Goal: Task Accomplishment & Management: Manage account settings

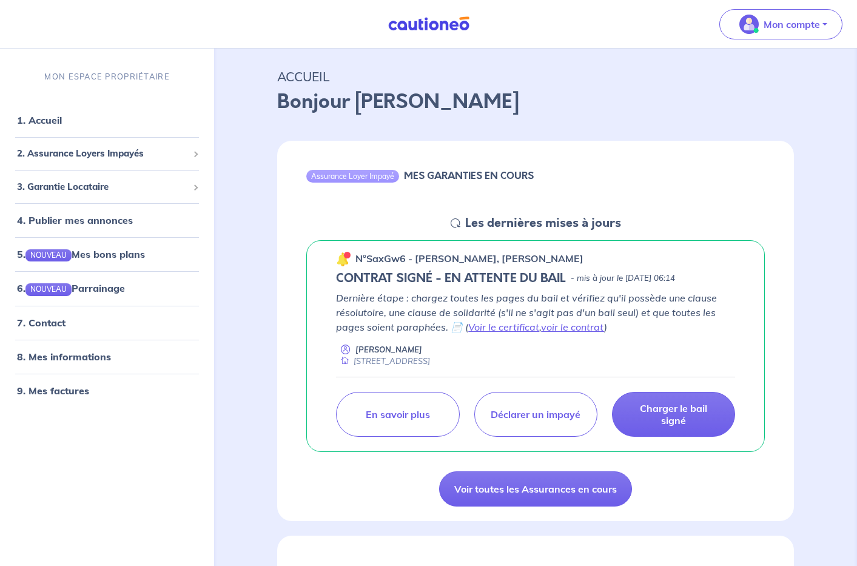
scroll to position [27, 0]
click at [667, 416] on p "Charger le bail signé" at bounding box center [673, 414] width 93 height 24
click at [61, 124] on link "1. Accueil" at bounding box center [39, 120] width 44 height 12
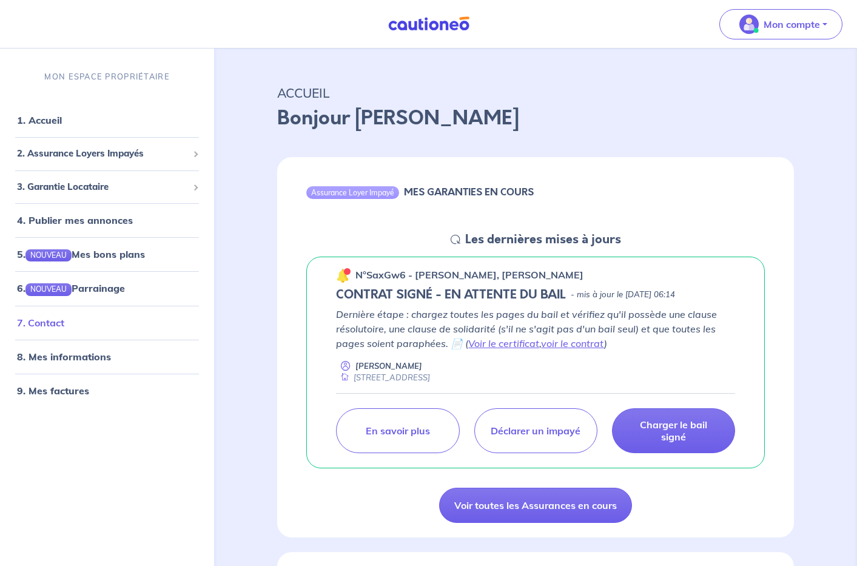
scroll to position [0, 0]
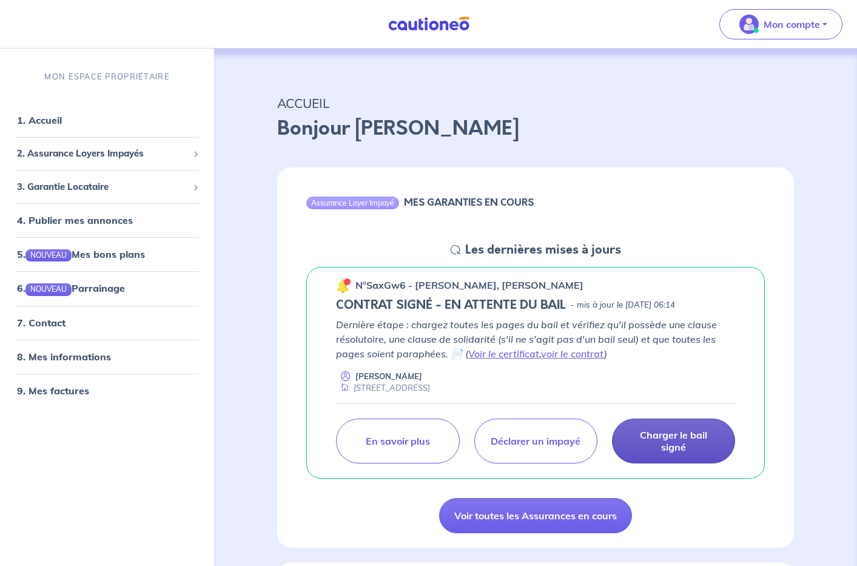
click at [669, 437] on p "Charger le bail signé" at bounding box center [673, 441] width 93 height 24
click at [676, 436] on p "Charger le bail signé" at bounding box center [673, 441] width 93 height 24
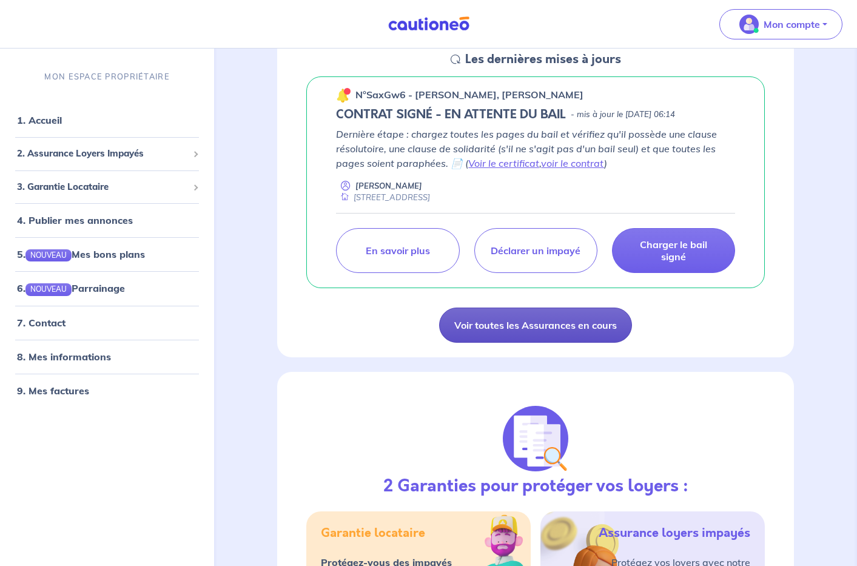
scroll to position [123, 0]
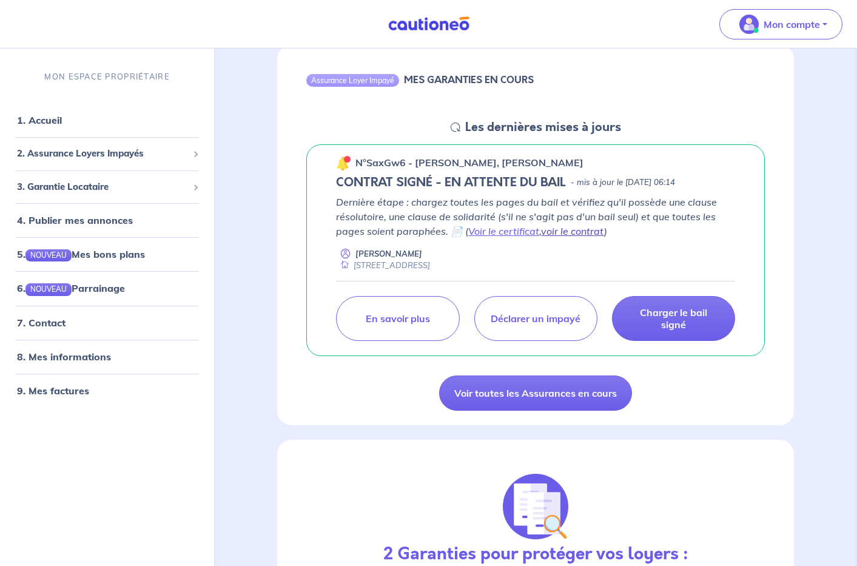
click at [565, 234] on link "voir le contrat" at bounding box center [572, 231] width 63 height 12
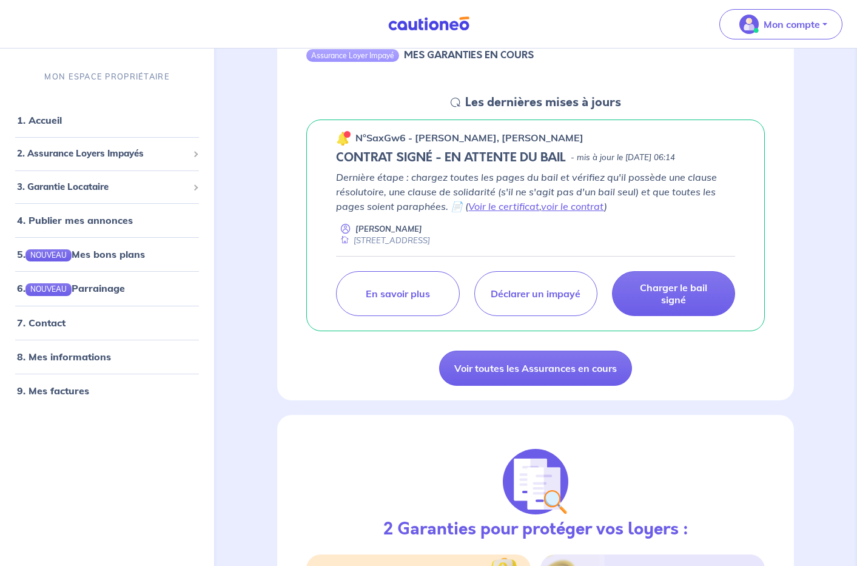
scroll to position [148, 0]
click at [823, 23] on button "Mon compte" at bounding box center [780, 24] width 123 height 30
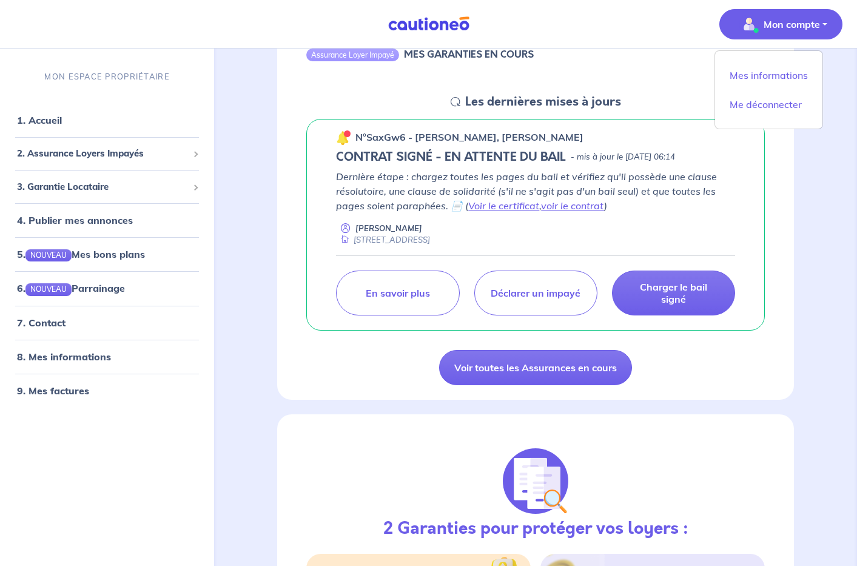
click at [823, 23] on button "Mon compte" at bounding box center [780, 24] width 123 height 30
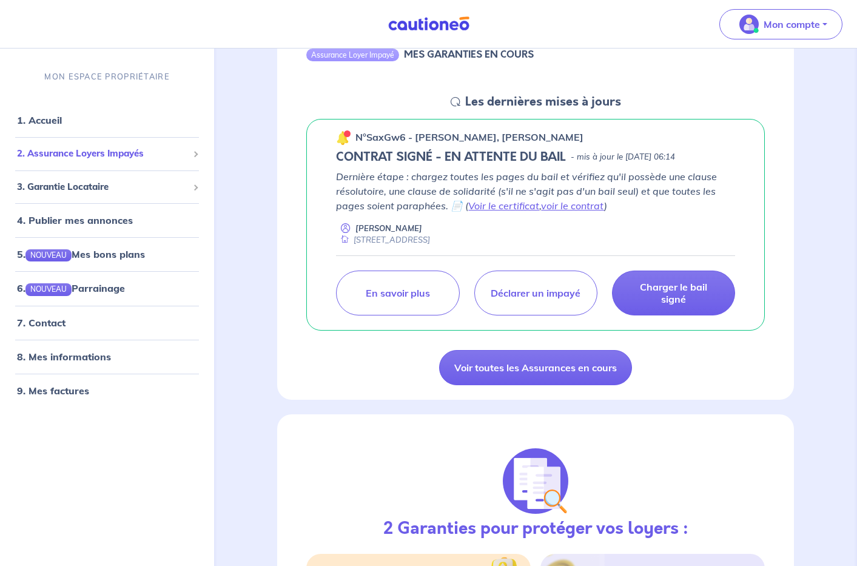
click at [149, 156] on span "2. Assurance Loyers Impayés" at bounding box center [102, 154] width 171 height 14
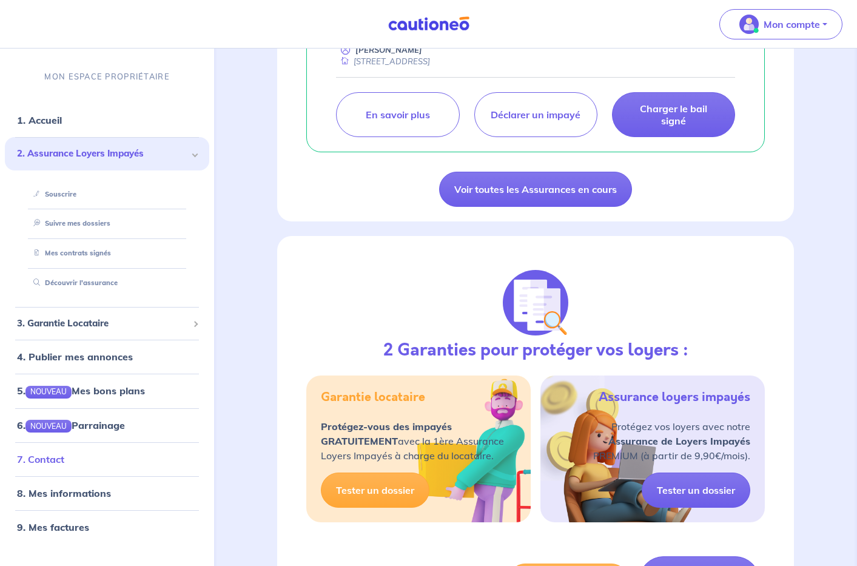
scroll to position [333, 0]
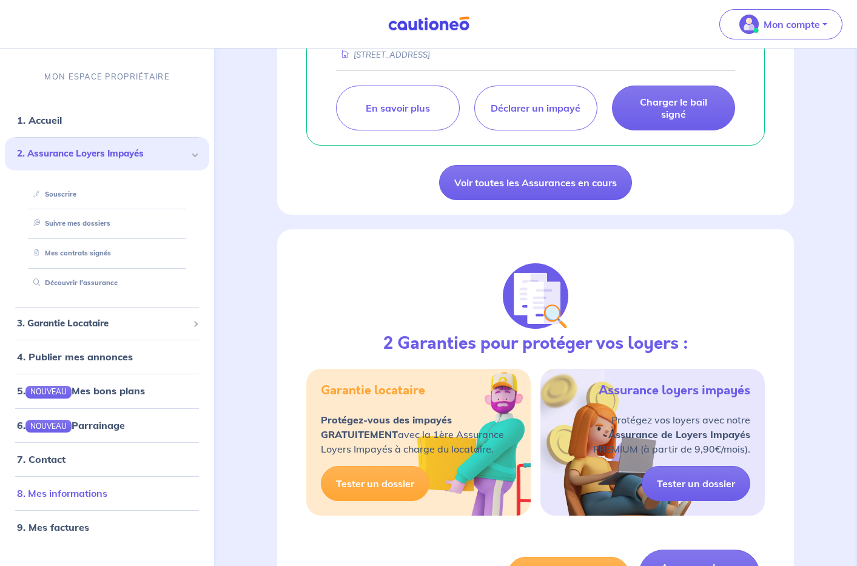
click at [73, 493] on link "8. Mes informations" at bounding box center [62, 493] width 90 height 12
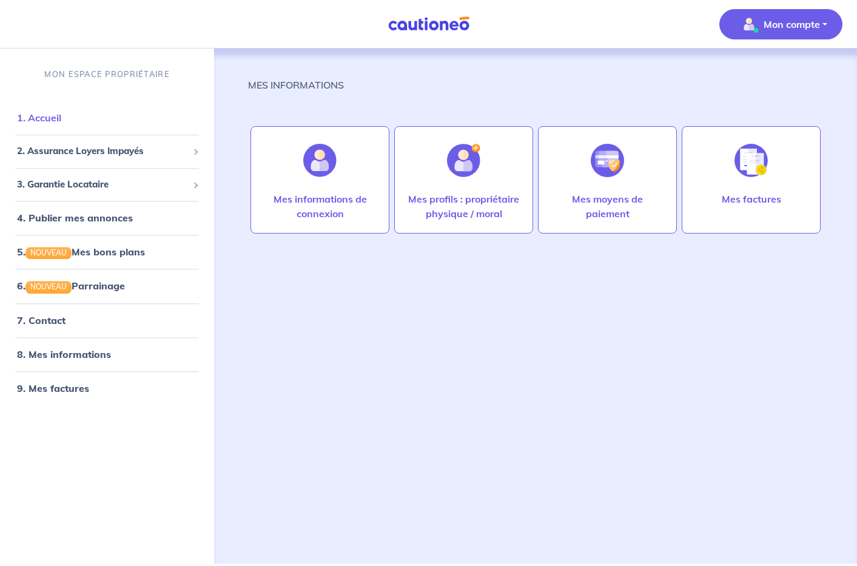
click at [61, 123] on link "1. Accueil" at bounding box center [39, 118] width 44 height 12
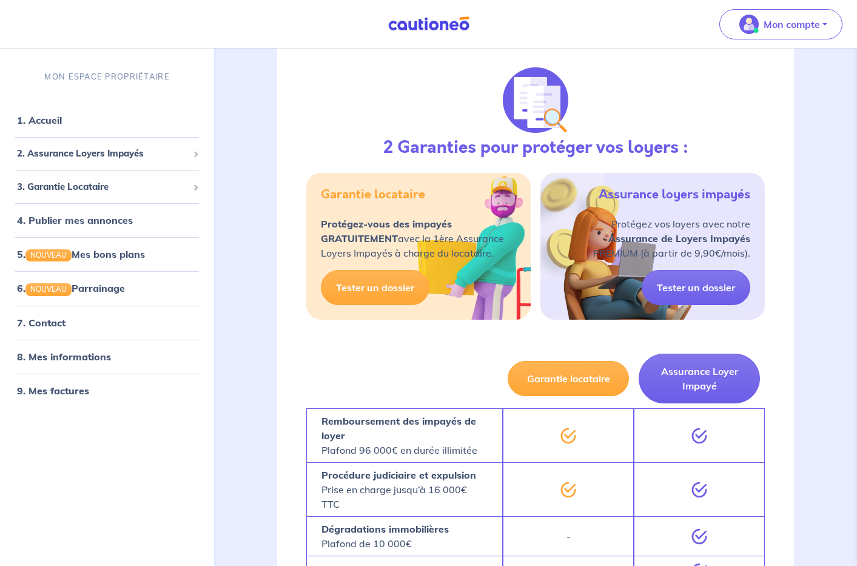
scroll to position [116, 0]
